Goal: Information Seeking & Learning: Learn about a topic

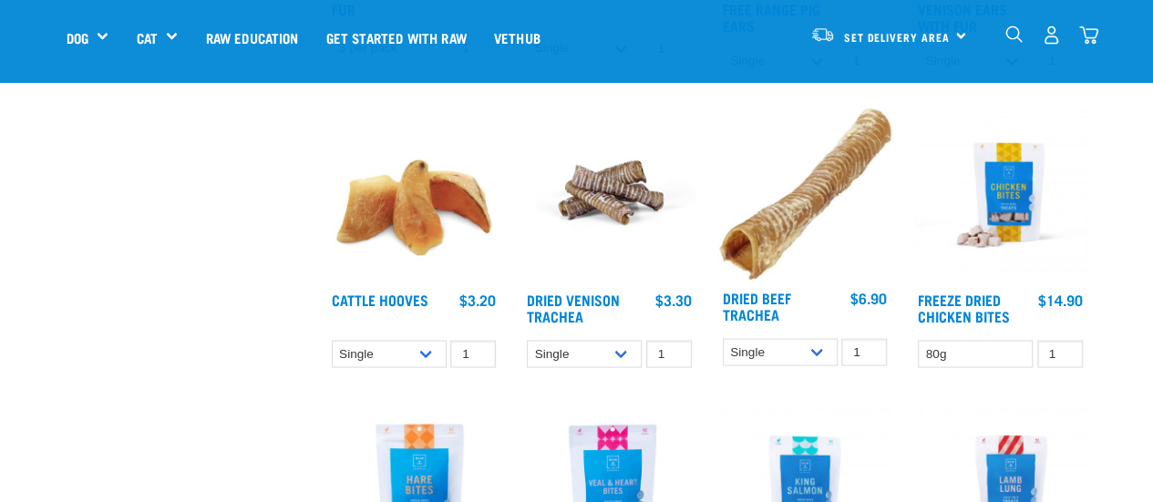
scroll to position [1732, 0]
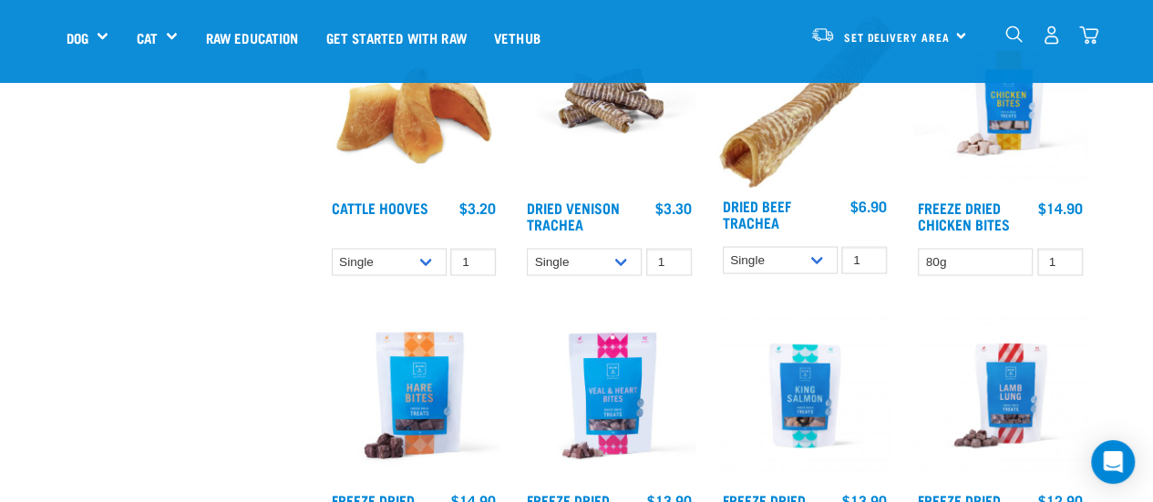
click at [598, 371] on img at bounding box center [609, 396] width 174 height 174
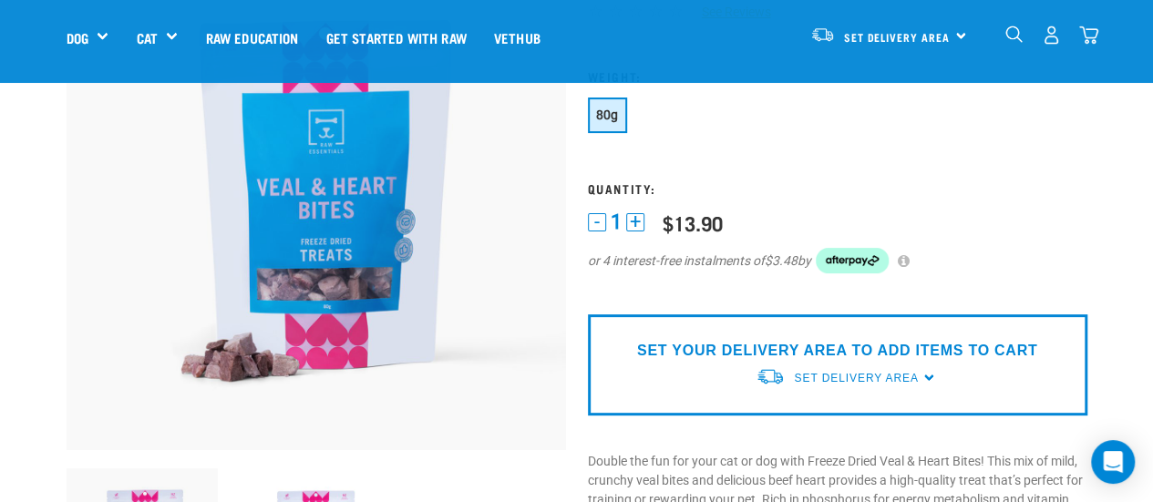
scroll to position [91, 0]
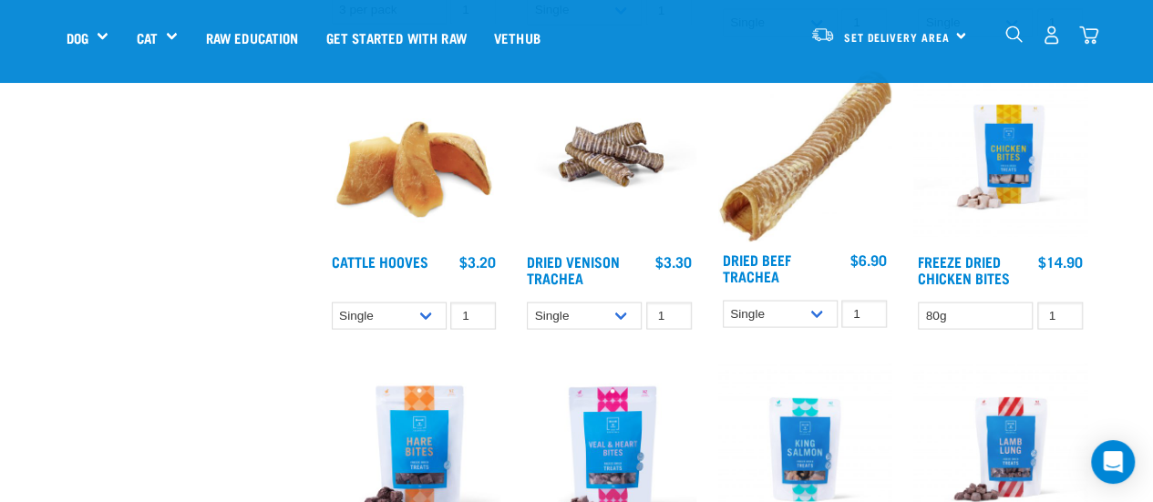
scroll to position [1862, 0]
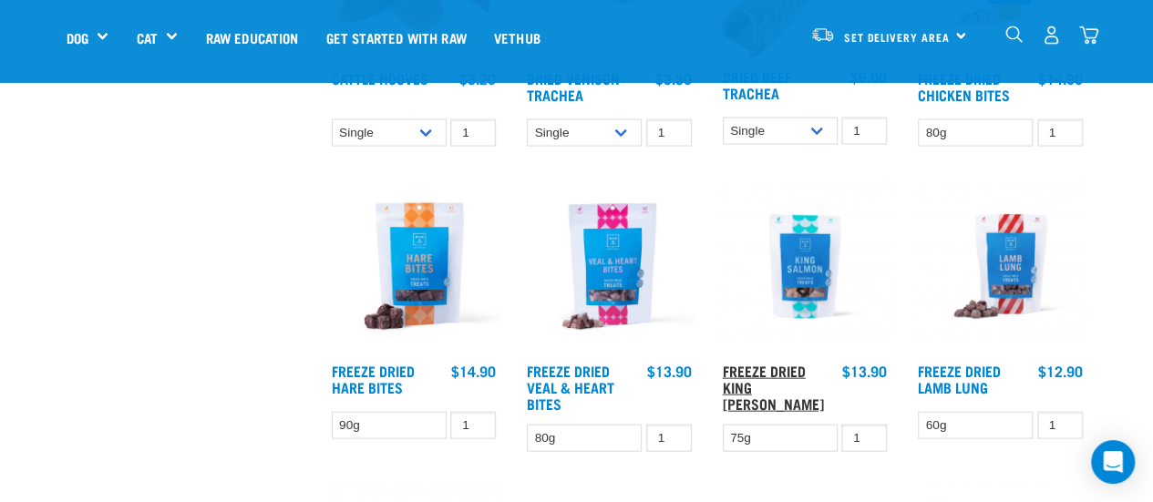
click at [774, 375] on link "Freeze Dried King [PERSON_NAME]" at bounding box center [773, 386] width 101 height 41
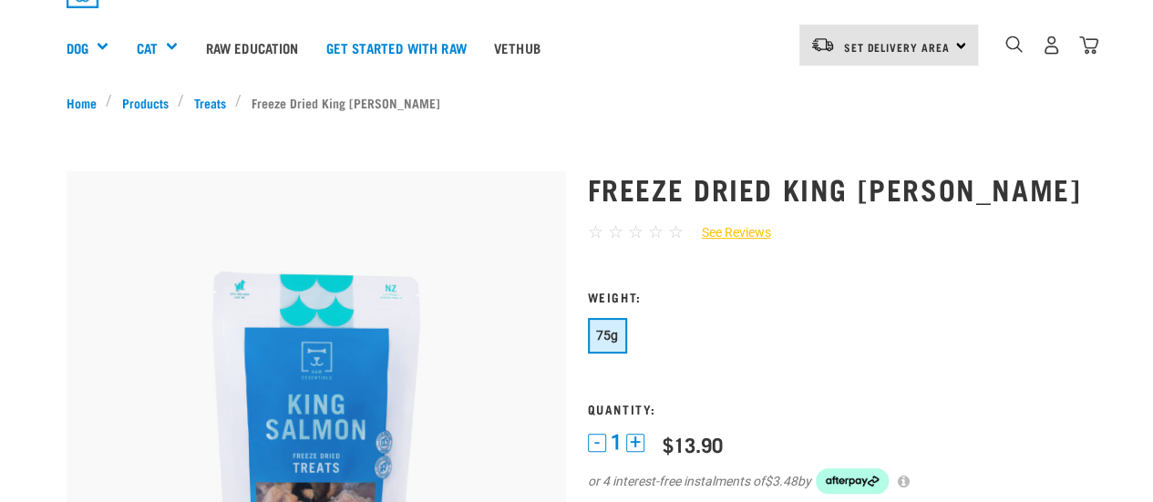
scroll to position [182, 0]
